Goal: Task Accomplishment & Management: Manage account settings

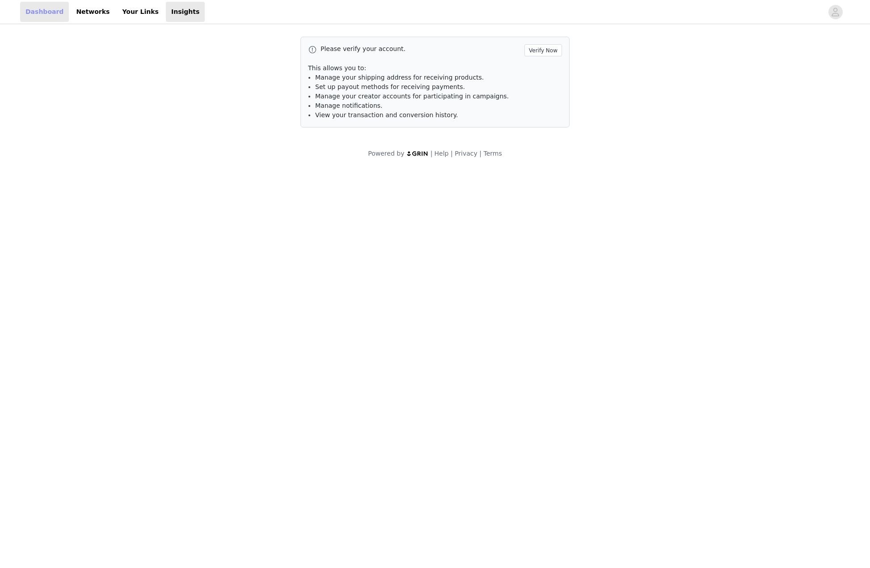
click at [44, 14] on link "Dashboard" at bounding box center [44, 12] width 49 height 20
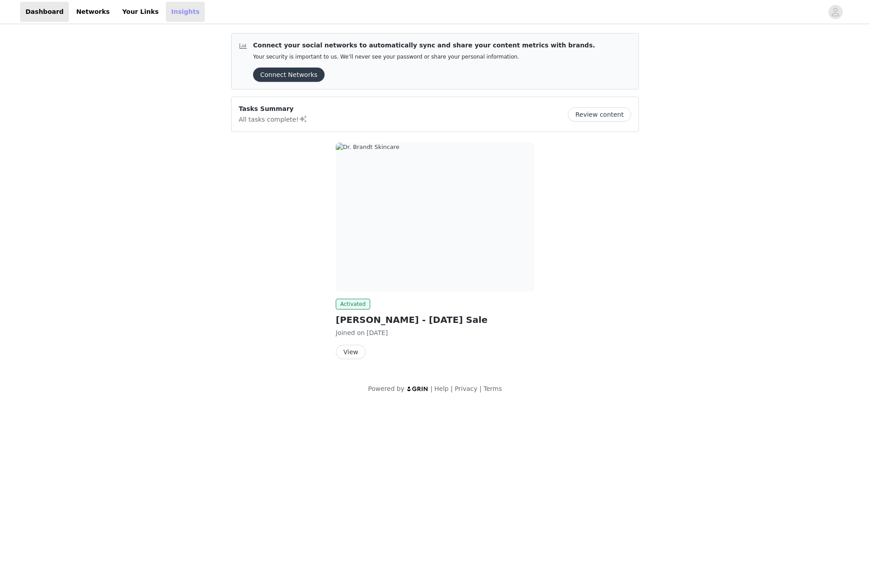
click at [166, 13] on link "Insights" at bounding box center [185, 12] width 39 height 20
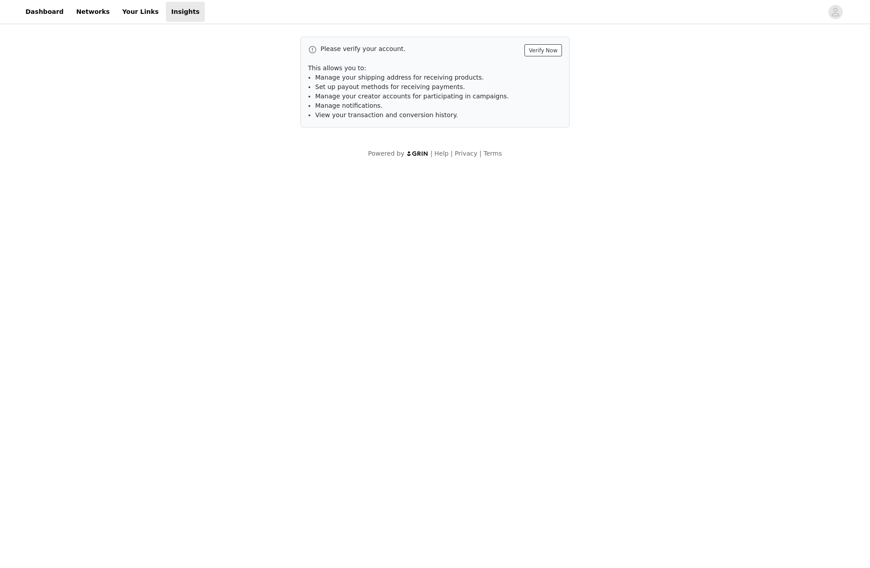
click at [552, 53] on button "Verify Now" at bounding box center [543, 50] width 38 height 12
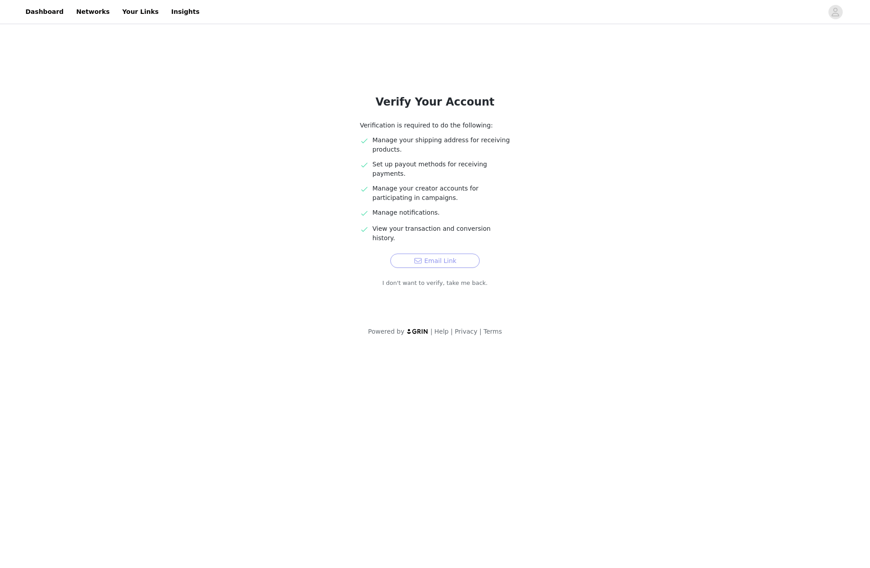
click at [449, 253] on button "Email Link" at bounding box center [434, 260] width 89 height 14
